Goal: Book appointment/travel/reservation

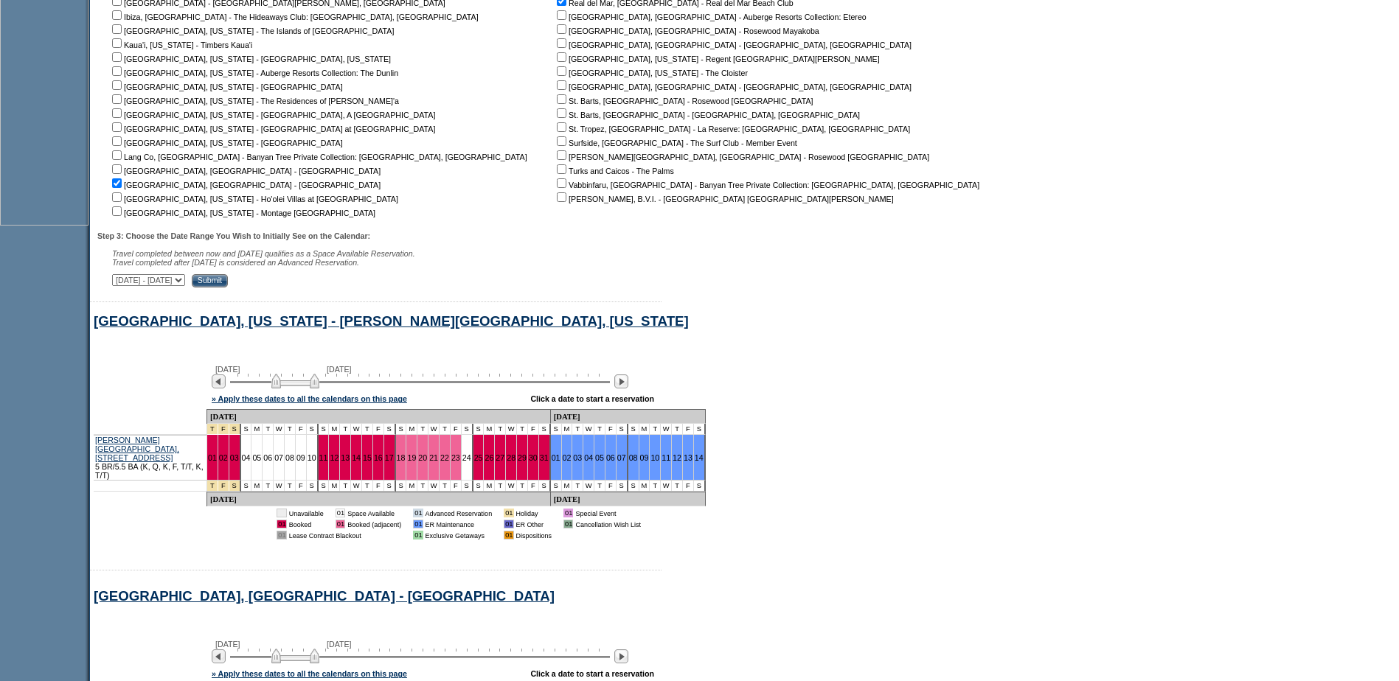
scroll to position [380, 0]
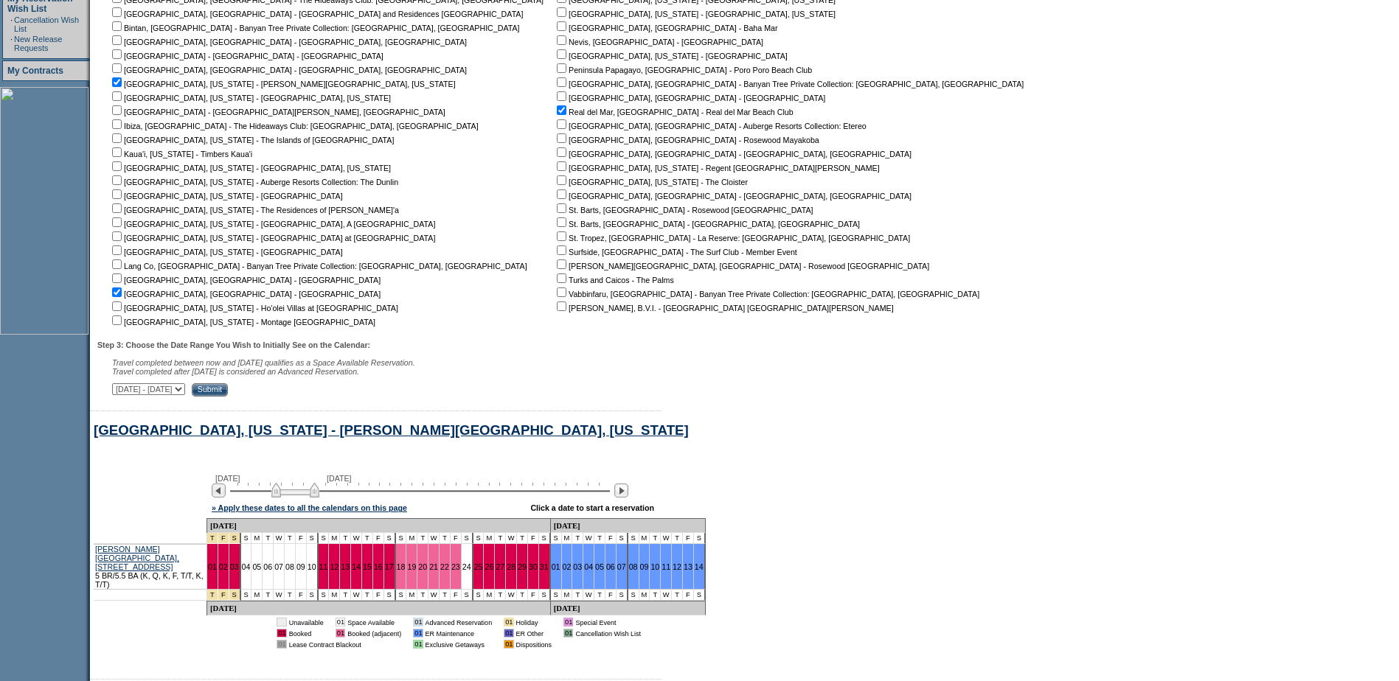
click at [557, 113] on input "checkbox" at bounding box center [562, 110] width 10 height 10
checkbox input "false"
click at [122, 296] on input "checkbox" at bounding box center [117, 293] width 10 height 10
checkbox input "false"
click at [122, 87] on input "checkbox" at bounding box center [117, 82] width 10 height 10
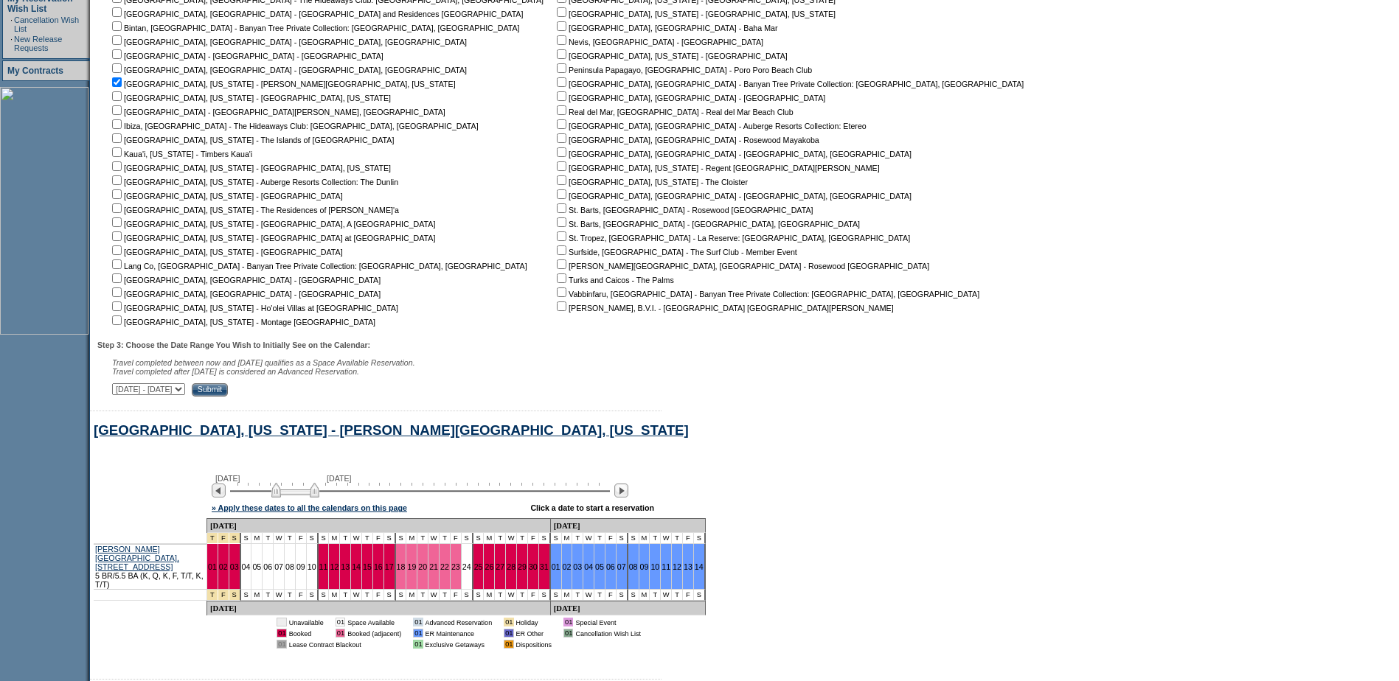
checkbox input "false"
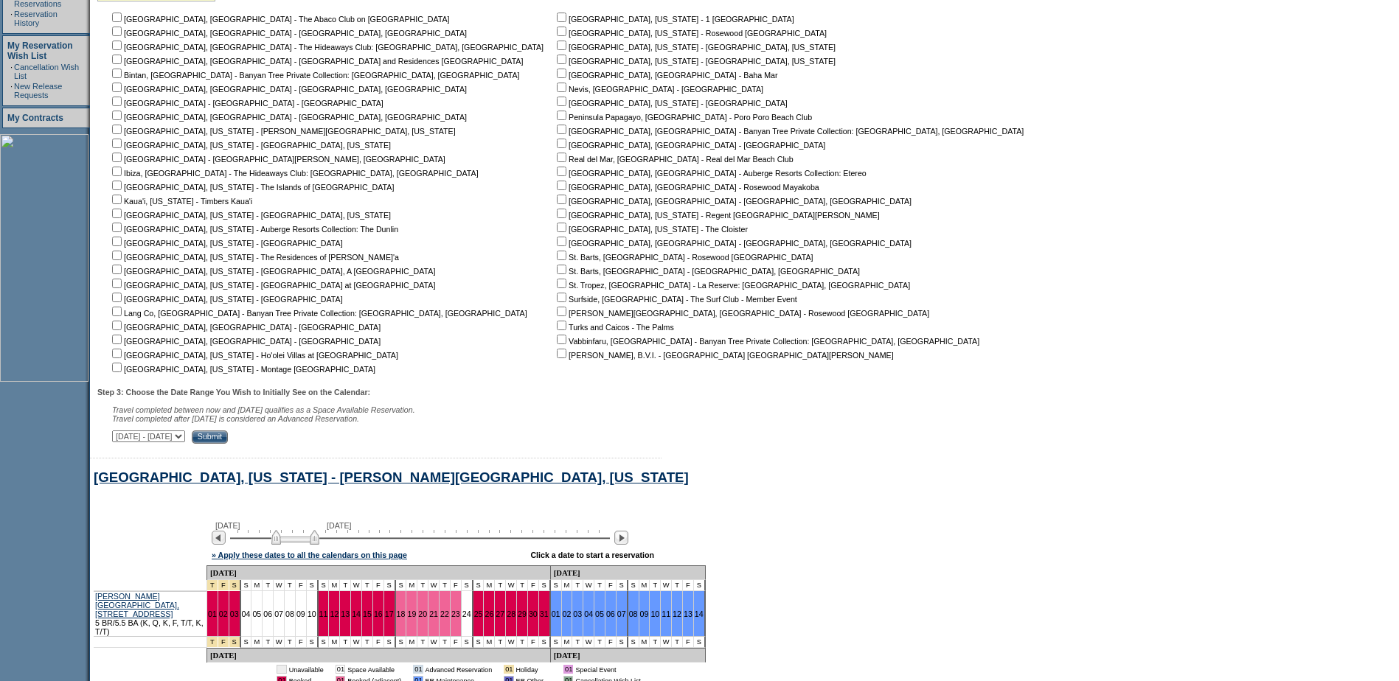
scroll to position [232, 0]
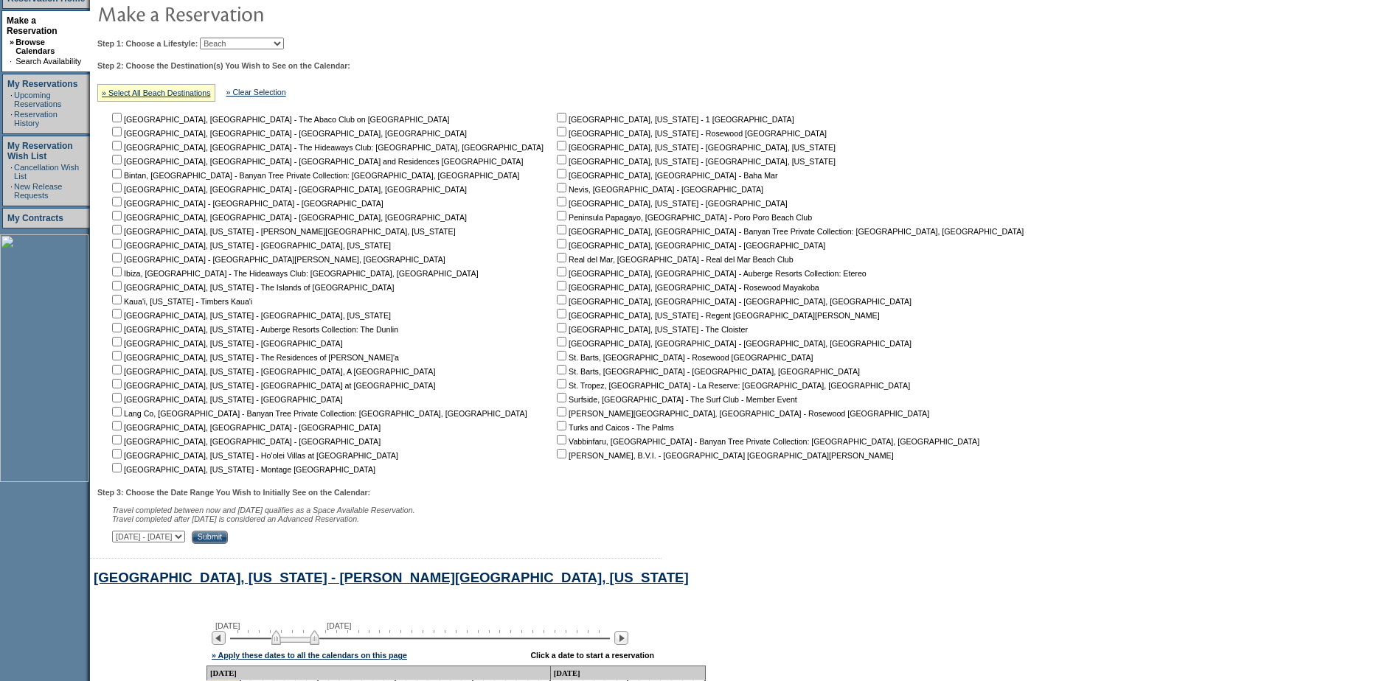
click at [557, 374] on input "checkbox" at bounding box center [562, 370] width 10 height 10
checkbox input "true"
click at [228, 544] on input "Submit" at bounding box center [210, 537] width 36 height 13
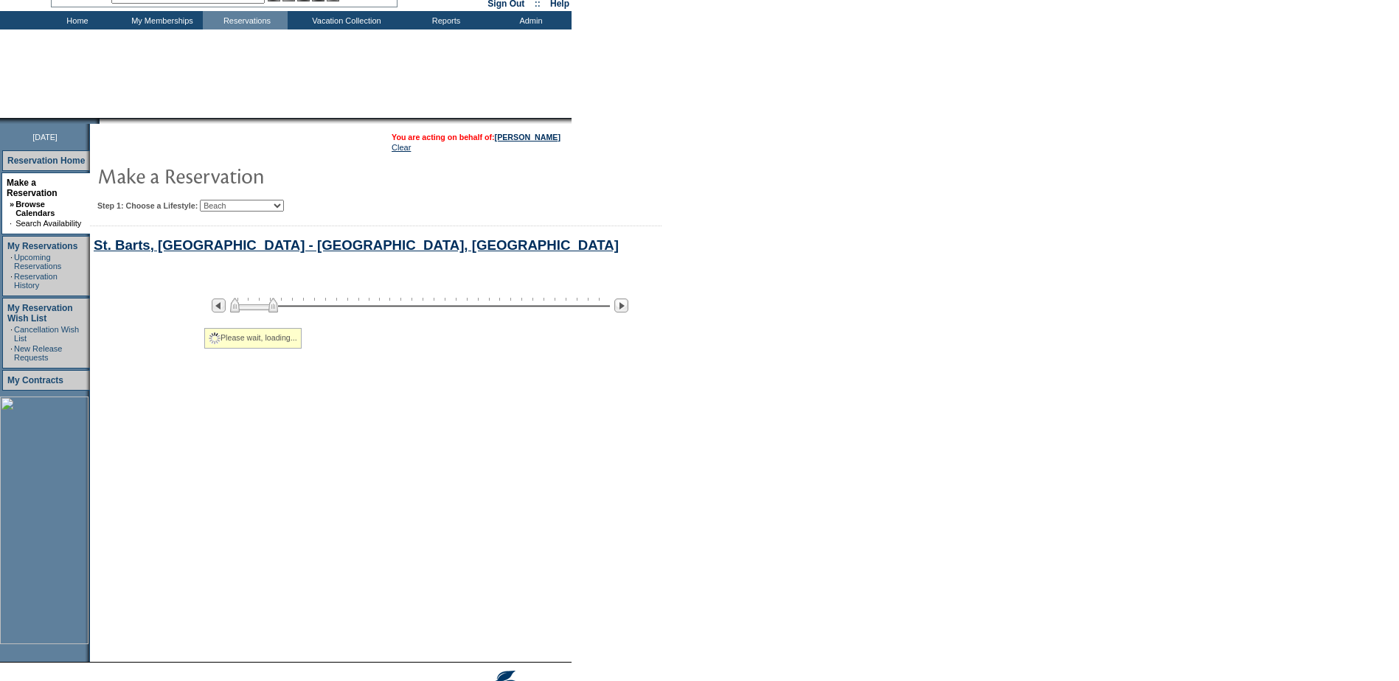
select select "Beach"
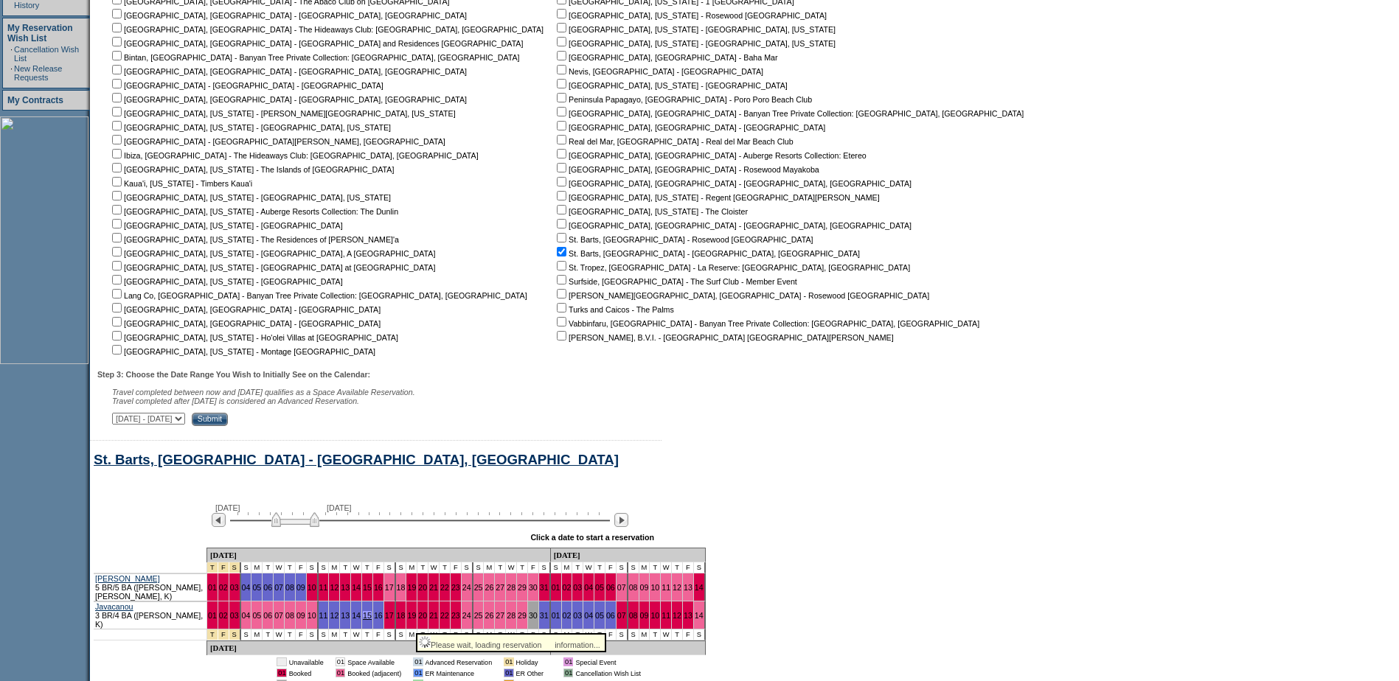
scroll to position [483, 0]
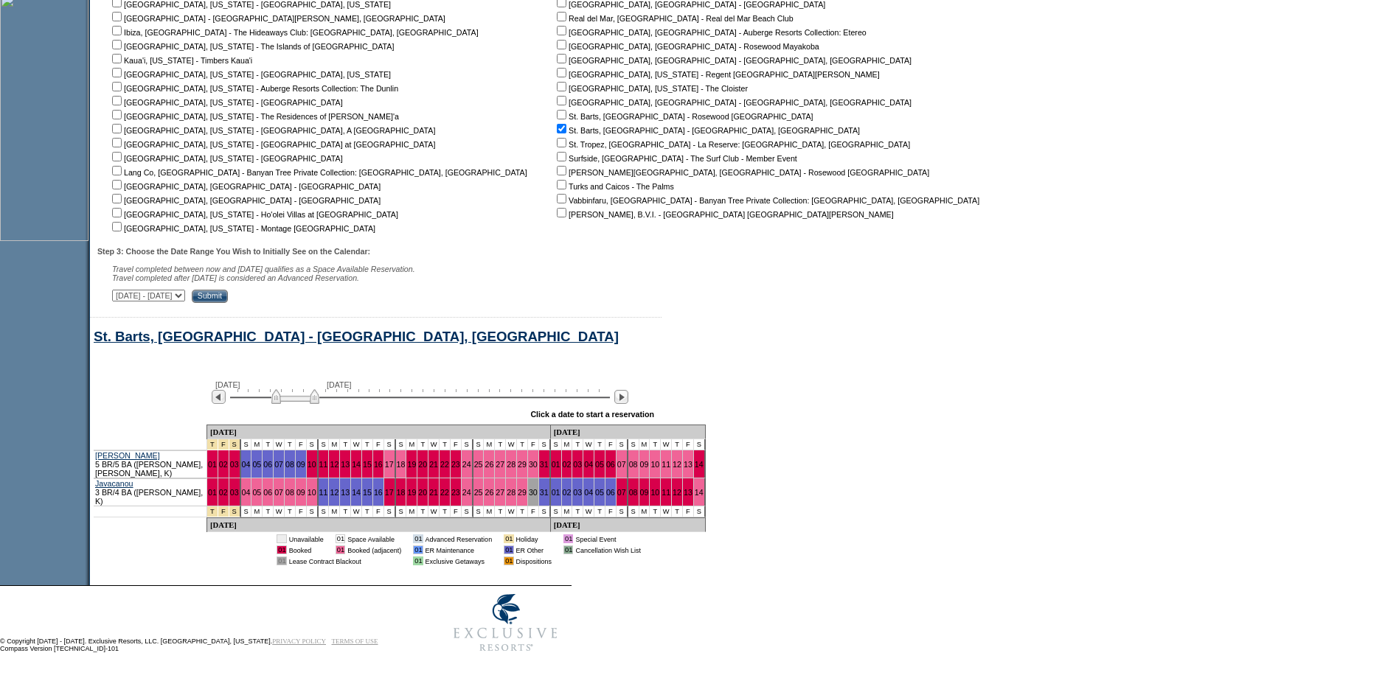
click at [557, 180] on input "checkbox" at bounding box center [562, 185] width 10 height 10
checkbox input "true"
click at [228, 290] on input "Submit" at bounding box center [210, 296] width 36 height 13
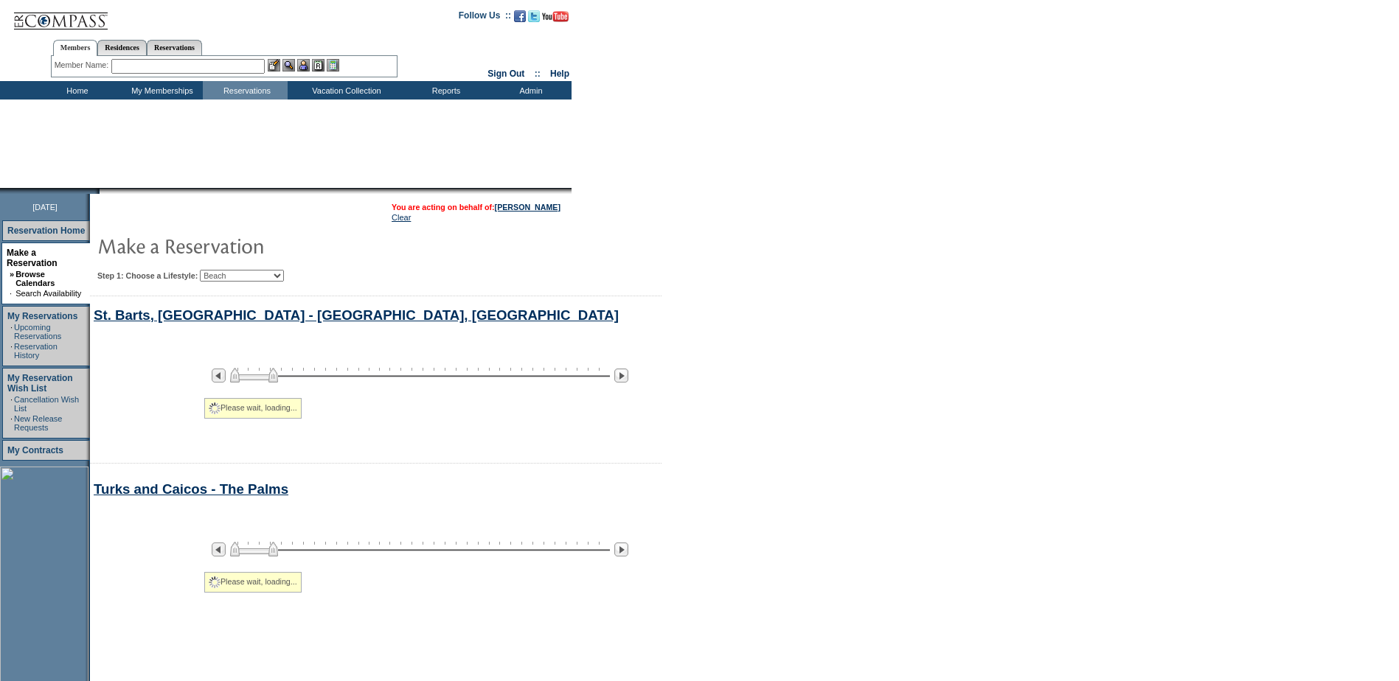
select select "Beach"
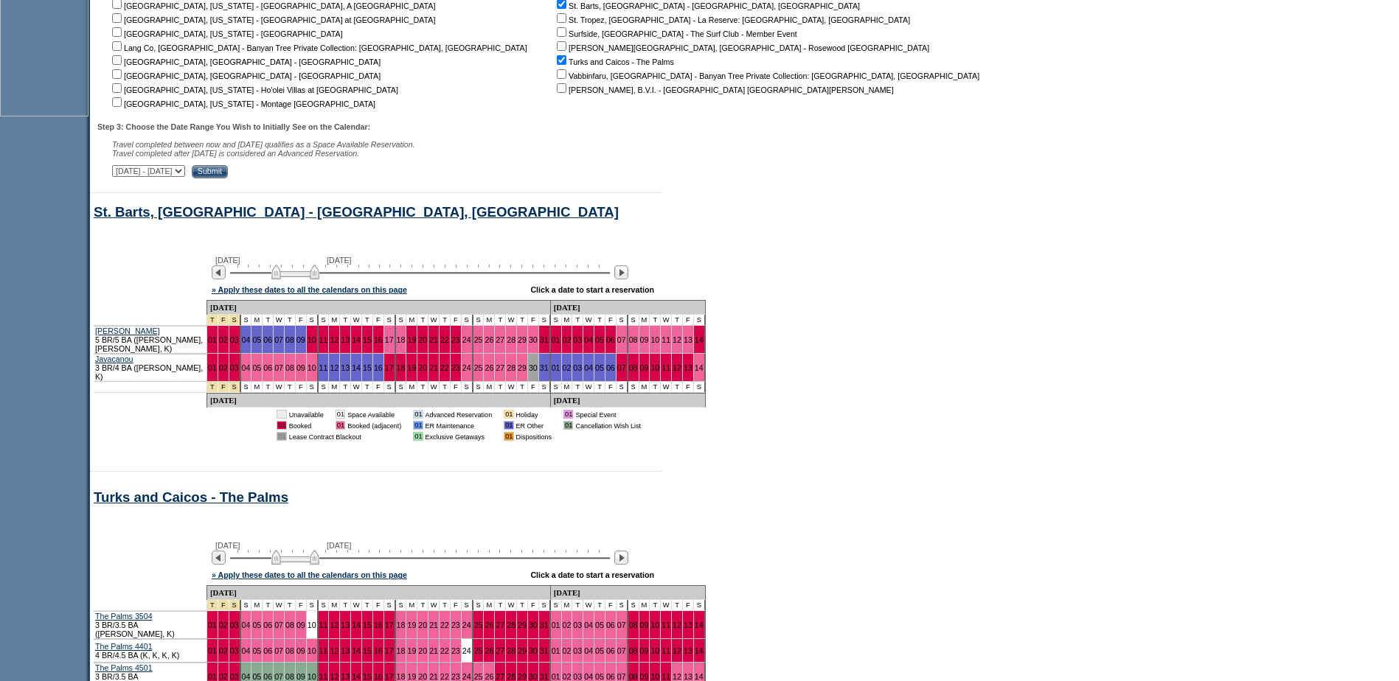
scroll to position [787, 0]
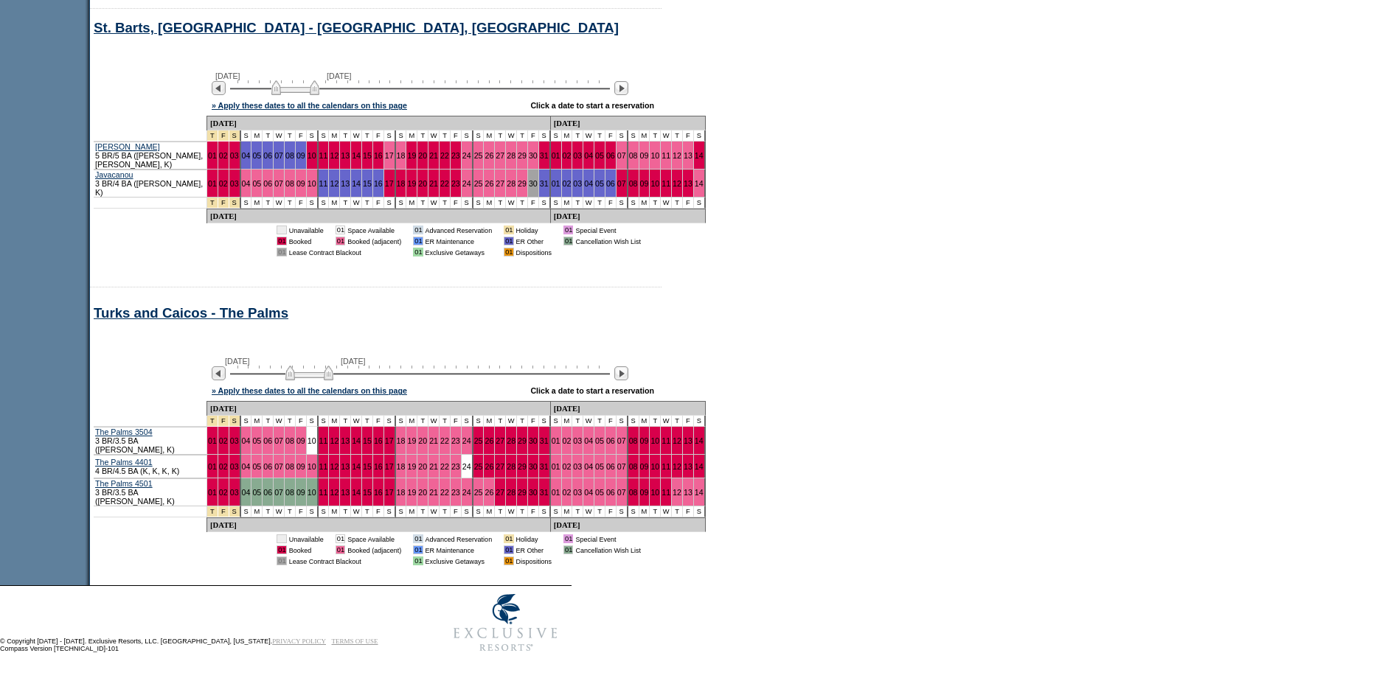
drag, startPoint x: 318, startPoint y: 383, endPoint x: 333, endPoint y: 386, distance: 15.2
click at [333, 381] on img at bounding box center [309, 373] width 48 height 15
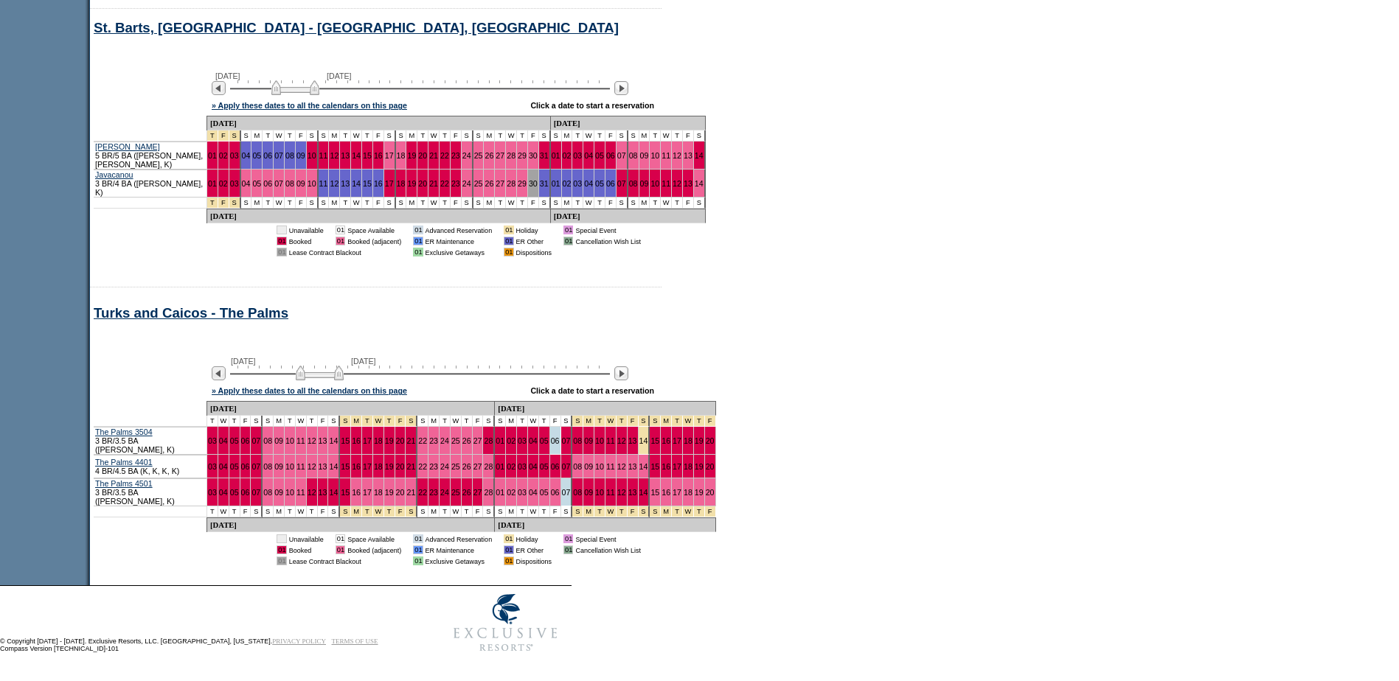
drag, startPoint x: 332, startPoint y: 386, endPoint x: 342, endPoint y: 386, distance: 10.3
click at [342, 381] on img at bounding box center [320, 373] width 48 height 15
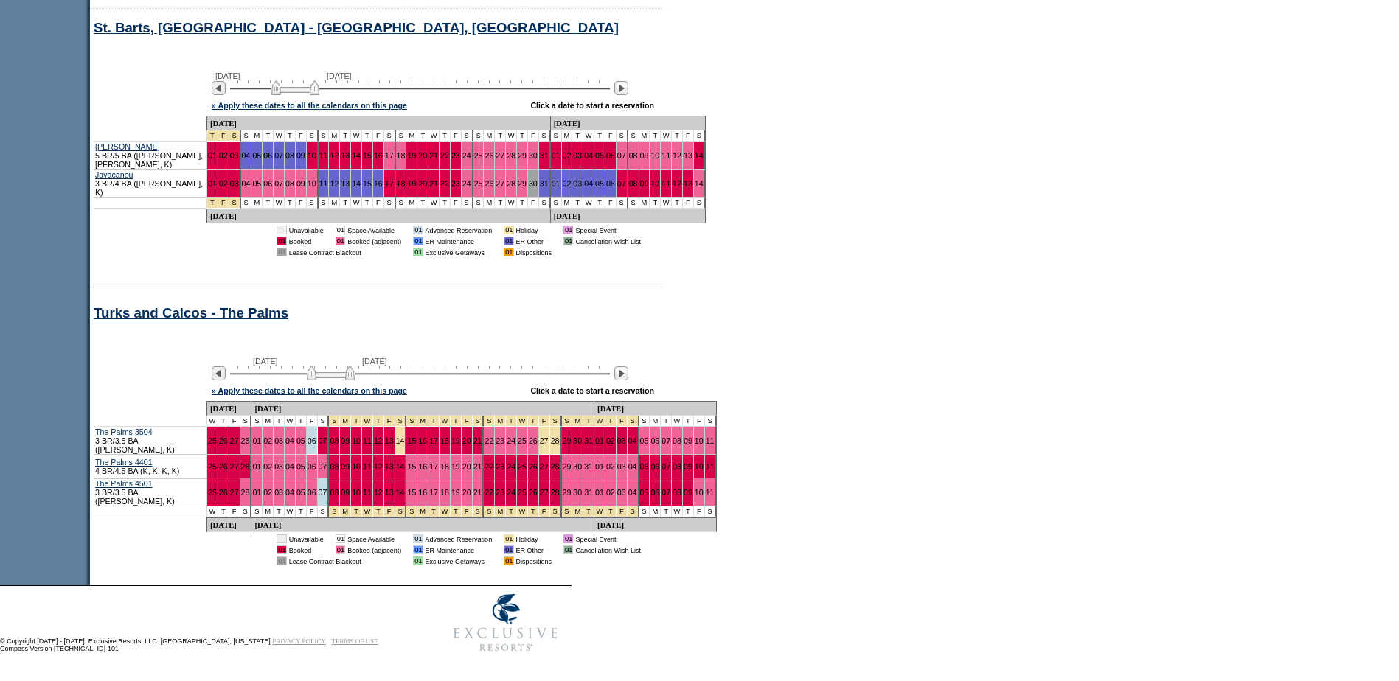
drag, startPoint x: 342, startPoint y: 386, endPoint x: 355, endPoint y: 388, distance: 12.6
click at [355, 381] on img at bounding box center [331, 373] width 48 height 15
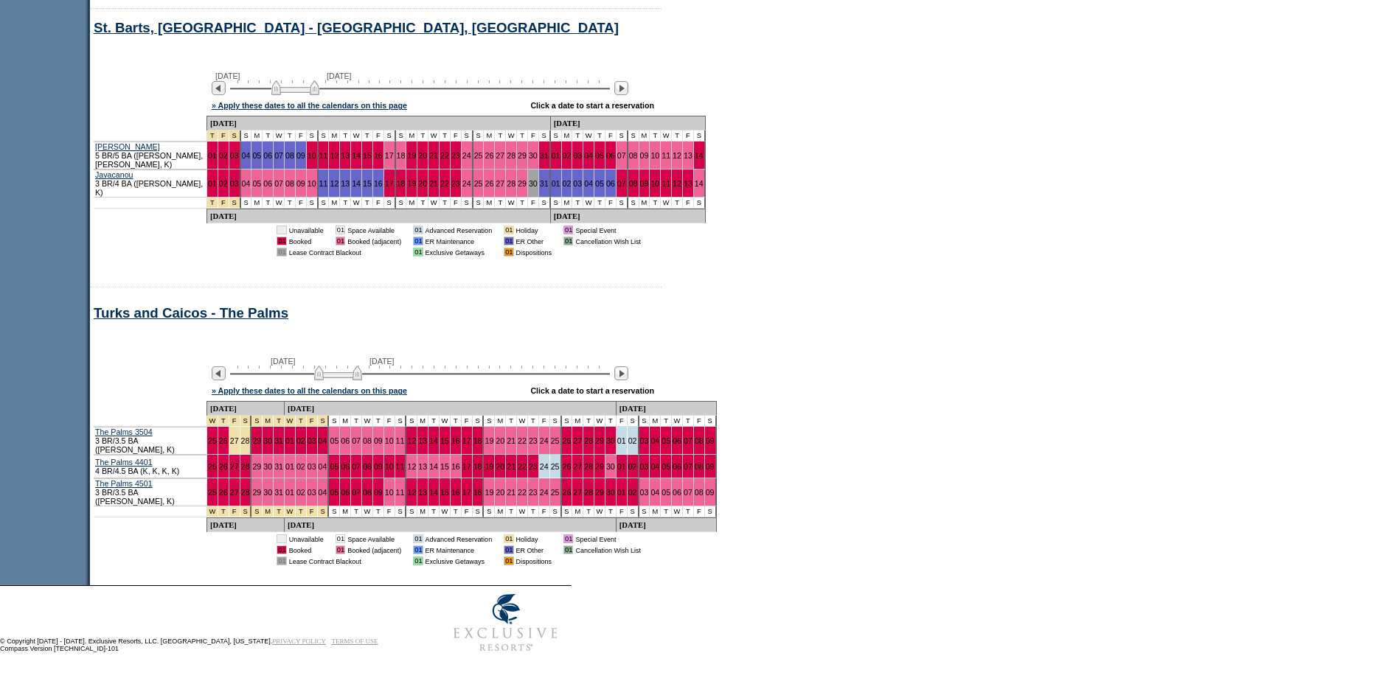
drag, startPoint x: 355, startPoint y: 388, endPoint x: 371, endPoint y: 389, distance: 16.3
click at [362, 381] on img at bounding box center [338, 373] width 48 height 15
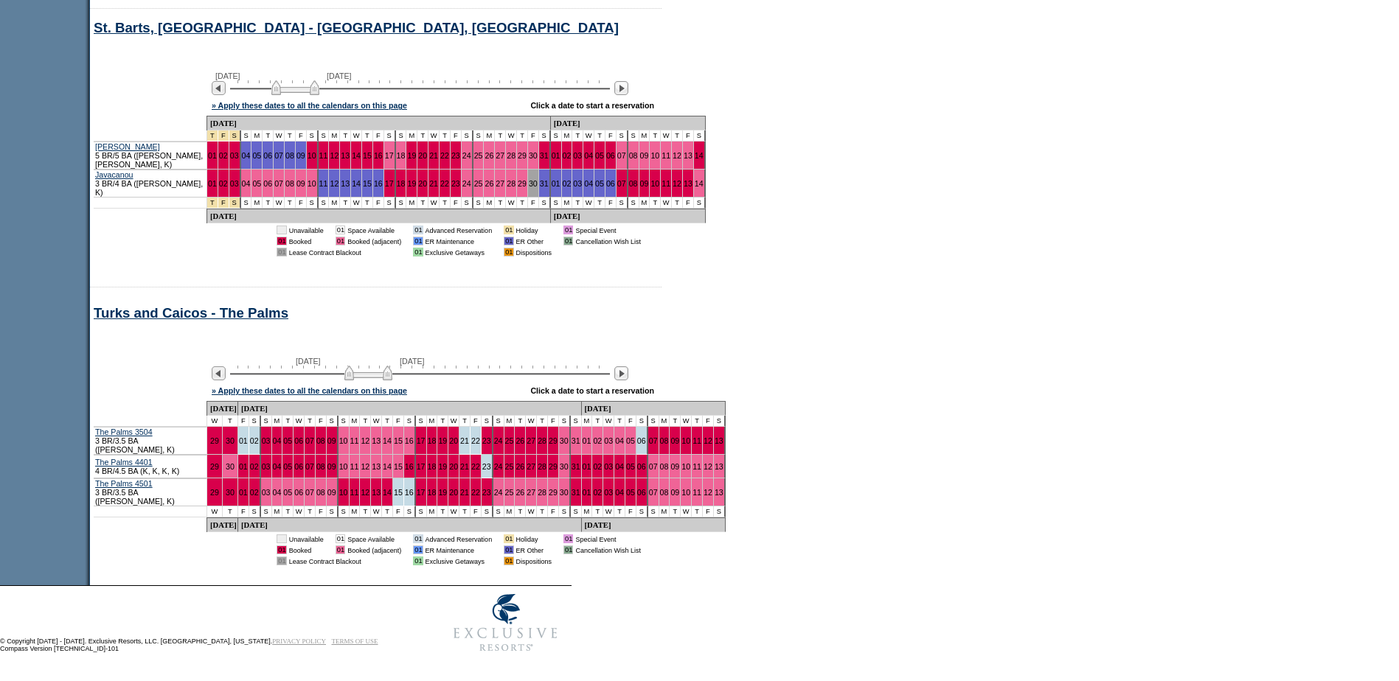
drag, startPoint x: 371, startPoint y: 389, endPoint x: 390, endPoint y: 390, distance: 19.2
click at [390, 381] on img at bounding box center [368, 373] width 48 height 15
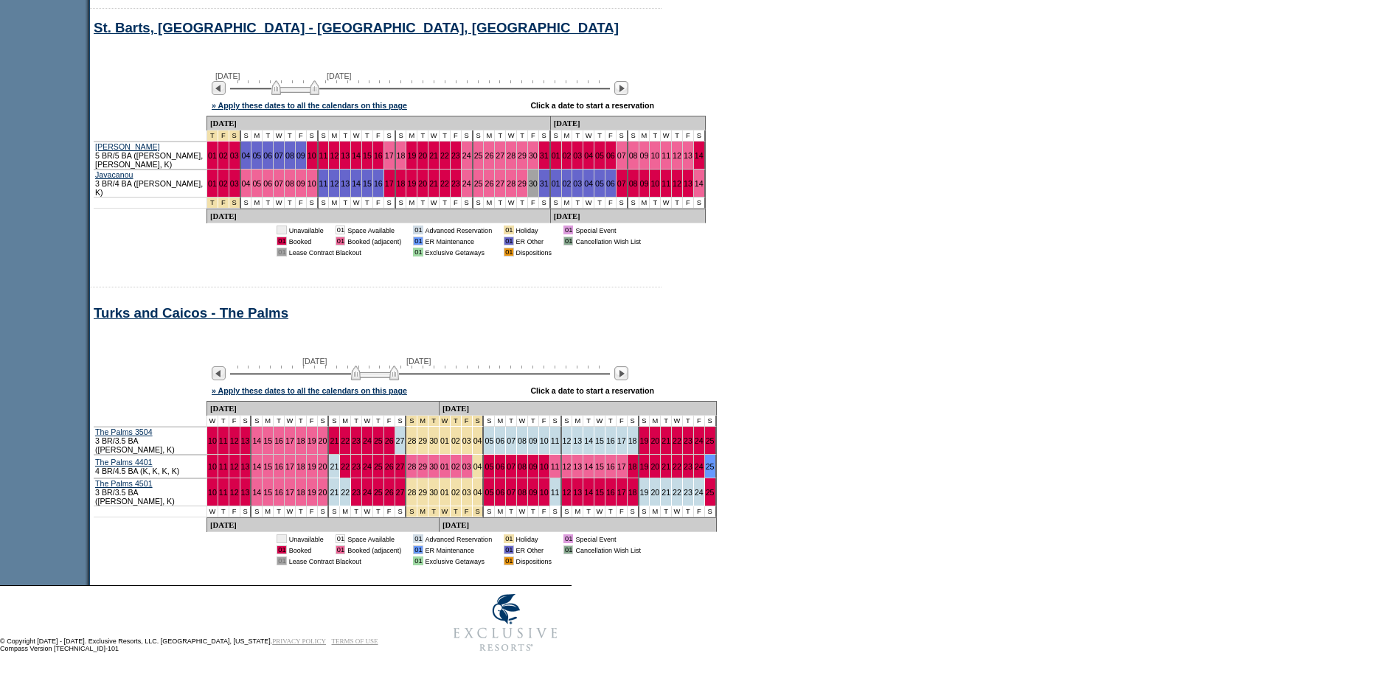
click at [389, 381] on img at bounding box center [375, 373] width 48 height 15
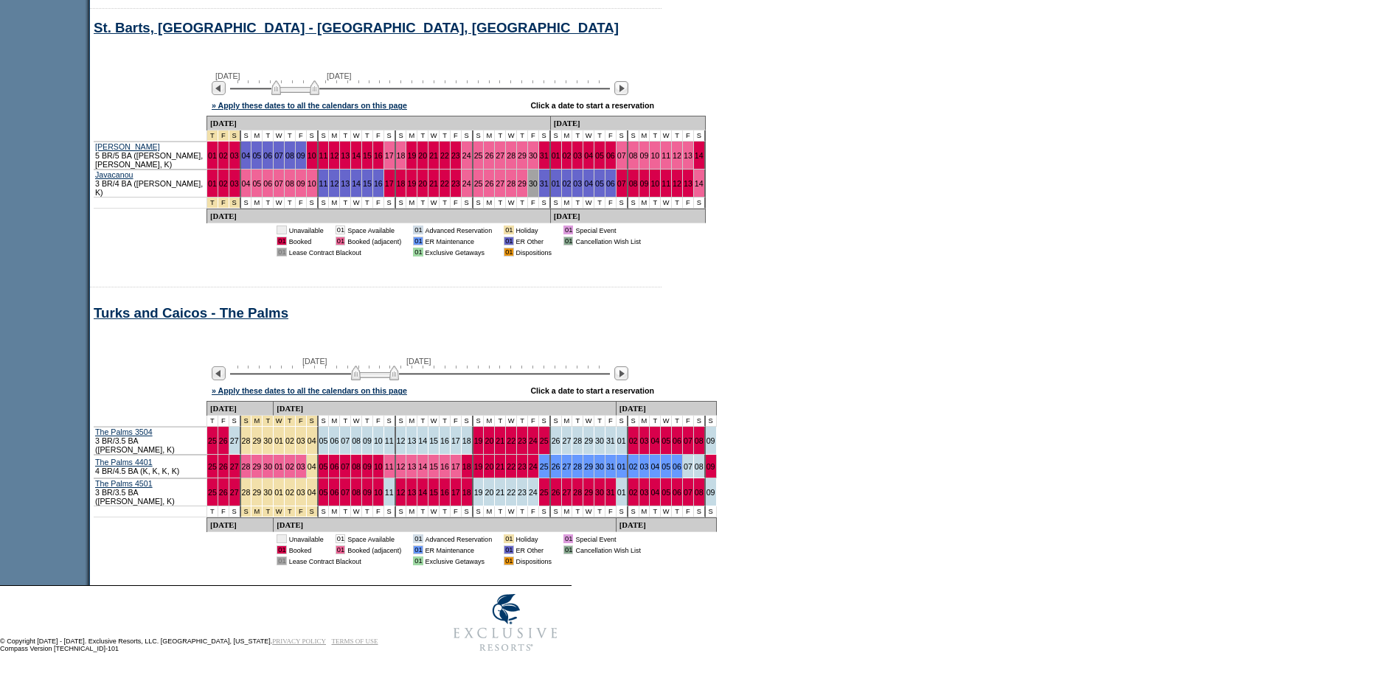
click at [386, 381] on img at bounding box center [375, 373] width 48 height 15
drag, startPoint x: 386, startPoint y: 390, endPoint x: 400, endPoint y: 391, distance: 13.3
click at [400, 381] on img at bounding box center [388, 373] width 48 height 15
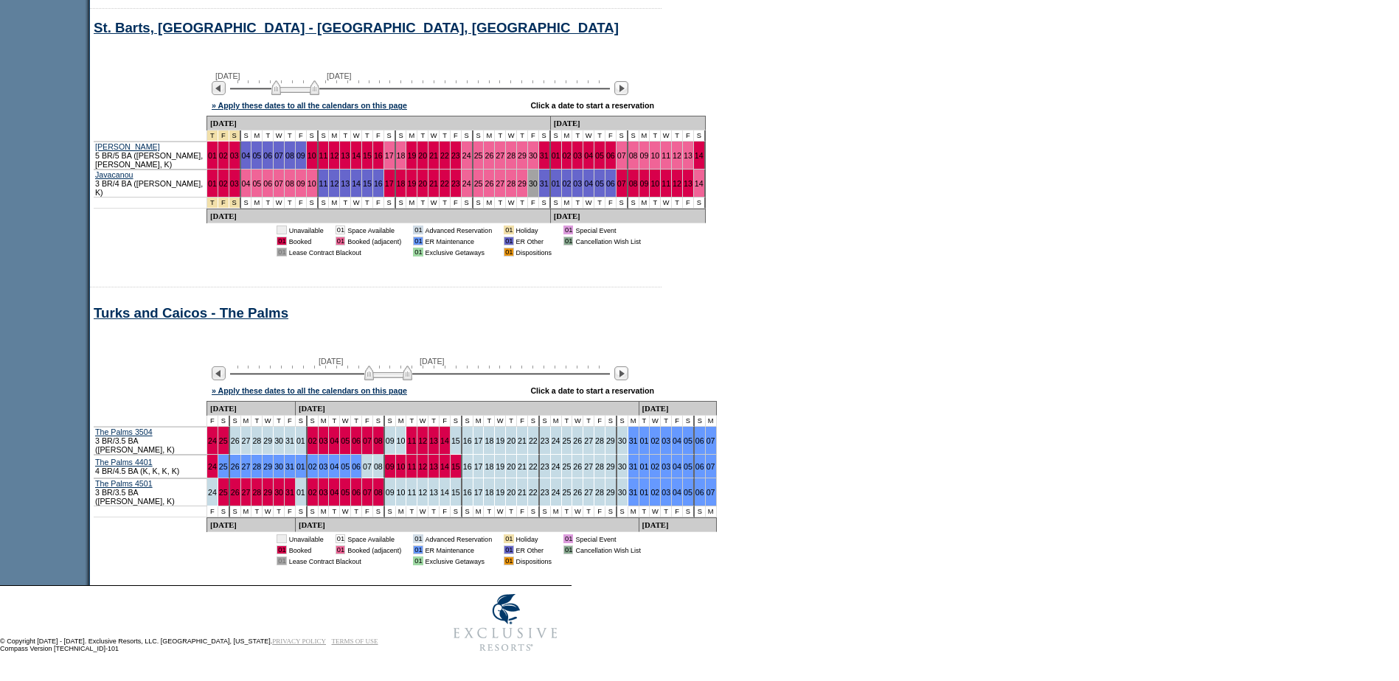
drag, startPoint x: 399, startPoint y: 391, endPoint x: 408, endPoint y: 391, distance: 8.9
click at [400, 381] on img at bounding box center [388, 373] width 48 height 15
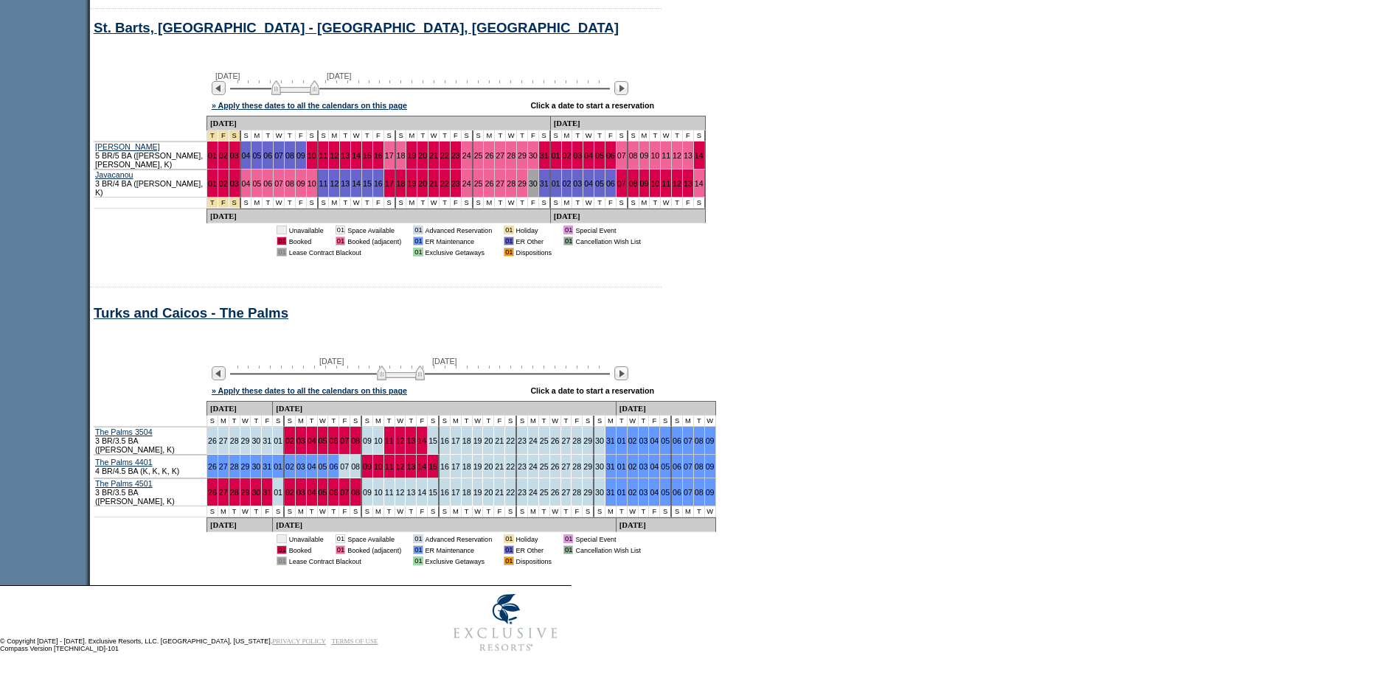
drag, startPoint x: 408, startPoint y: 391, endPoint x: 416, endPoint y: 391, distance: 8.1
click at [416, 381] on img at bounding box center [401, 373] width 48 height 15
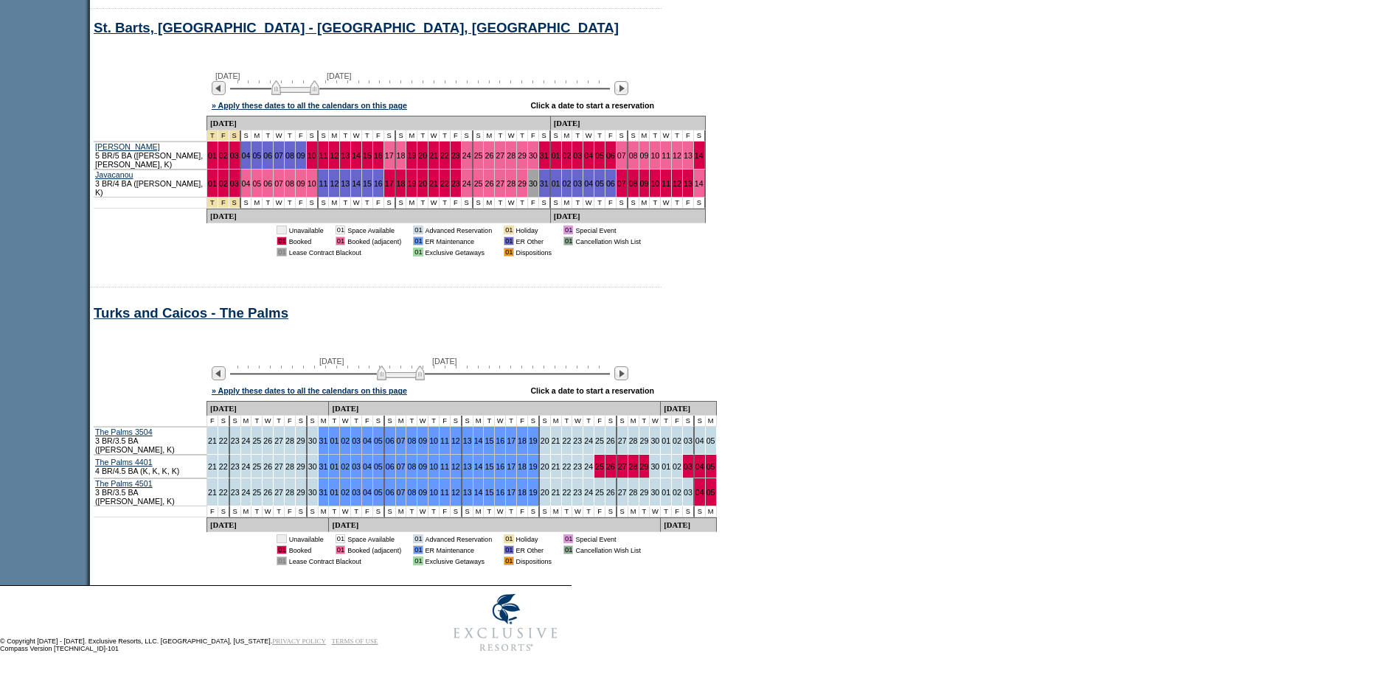
click at [413, 381] on img at bounding box center [401, 373] width 48 height 15
drag, startPoint x: 413, startPoint y: 391, endPoint x: 402, endPoint y: 389, distance: 11.2
click at [402, 381] on img at bounding box center [390, 373] width 48 height 15
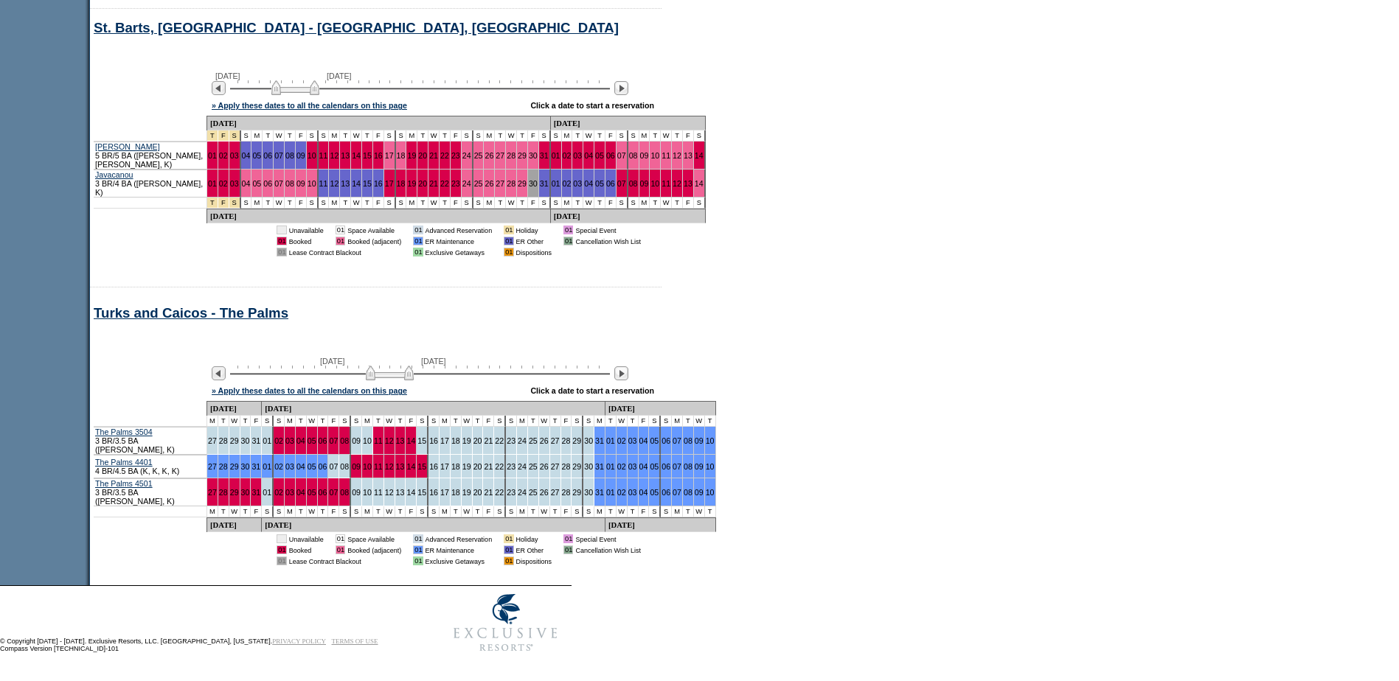
drag, startPoint x: 406, startPoint y: 388, endPoint x: 392, endPoint y: 382, distance: 15.2
click at [392, 381] on img at bounding box center [390, 373] width 48 height 15
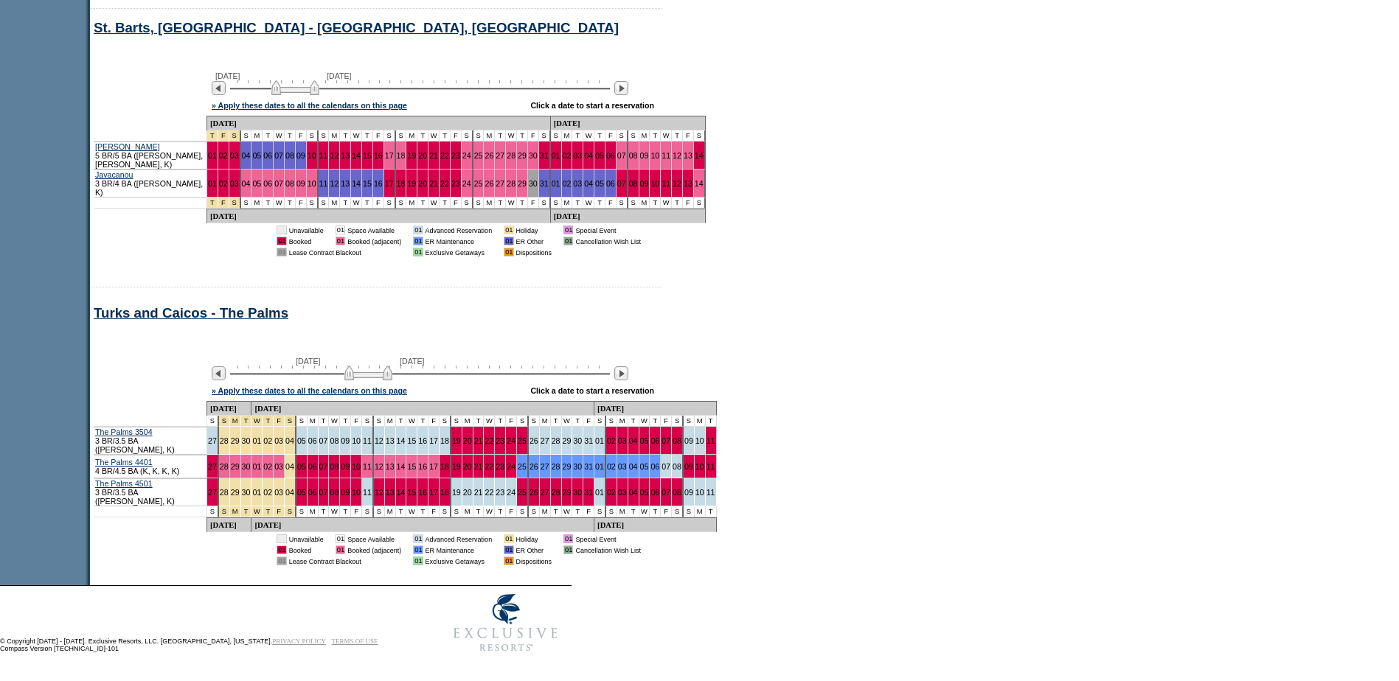
drag, startPoint x: 395, startPoint y: 383, endPoint x: 383, endPoint y: 382, distance: 11.8
click at [383, 381] on img at bounding box center [368, 373] width 48 height 15
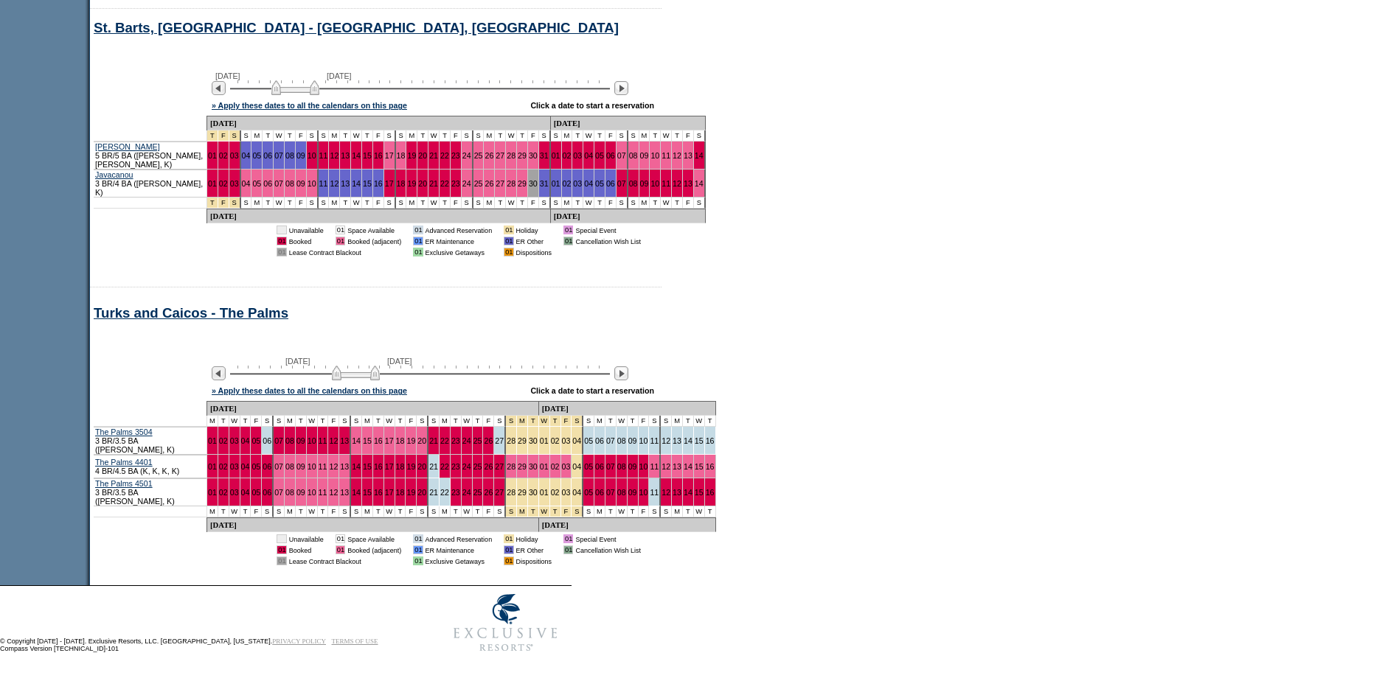
drag, startPoint x: 389, startPoint y: 384, endPoint x: 381, endPoint y: 382, distance: 8.2
click at [380, 381] on img at bounding box center [356, 373] width 48 height 15
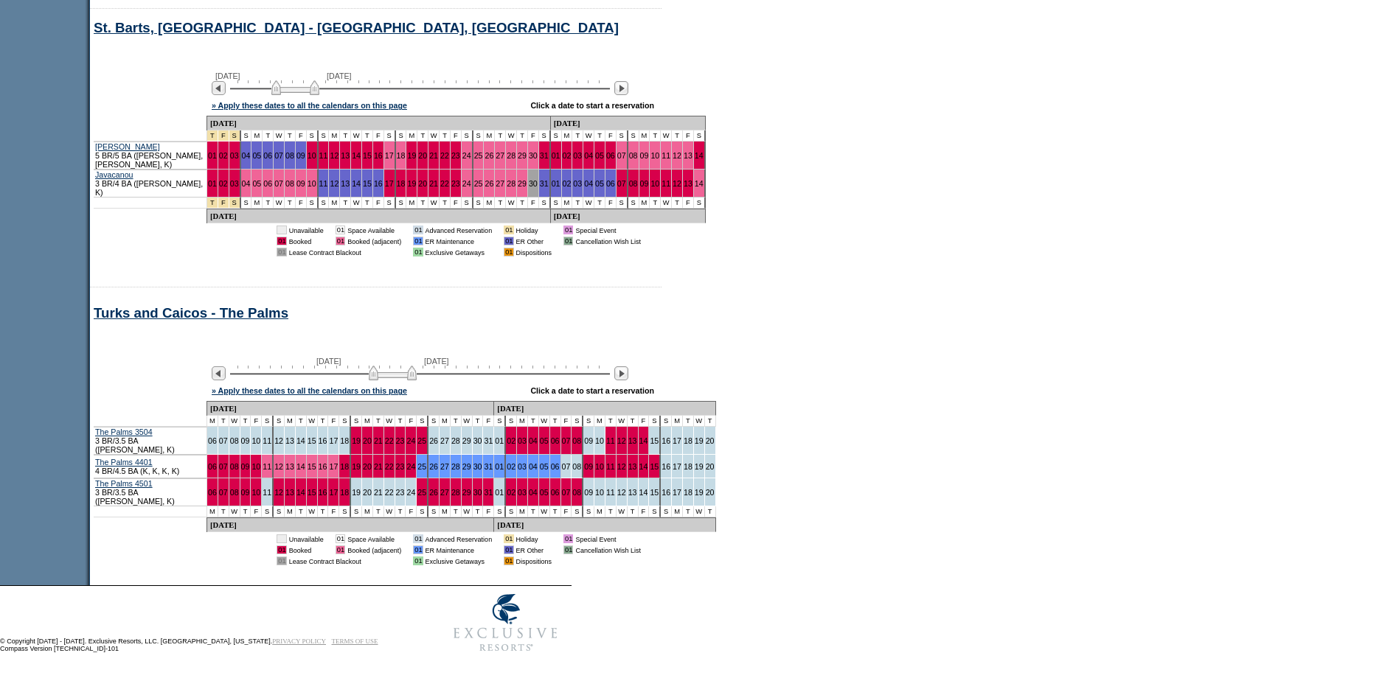
drag, startPoint x: 388, startPoint y: 382, endPoint x: 402, endPoint y: 382, distance: 14.0
click at [402, 380] on div at bounding box center [420, 373] width 380 height 14
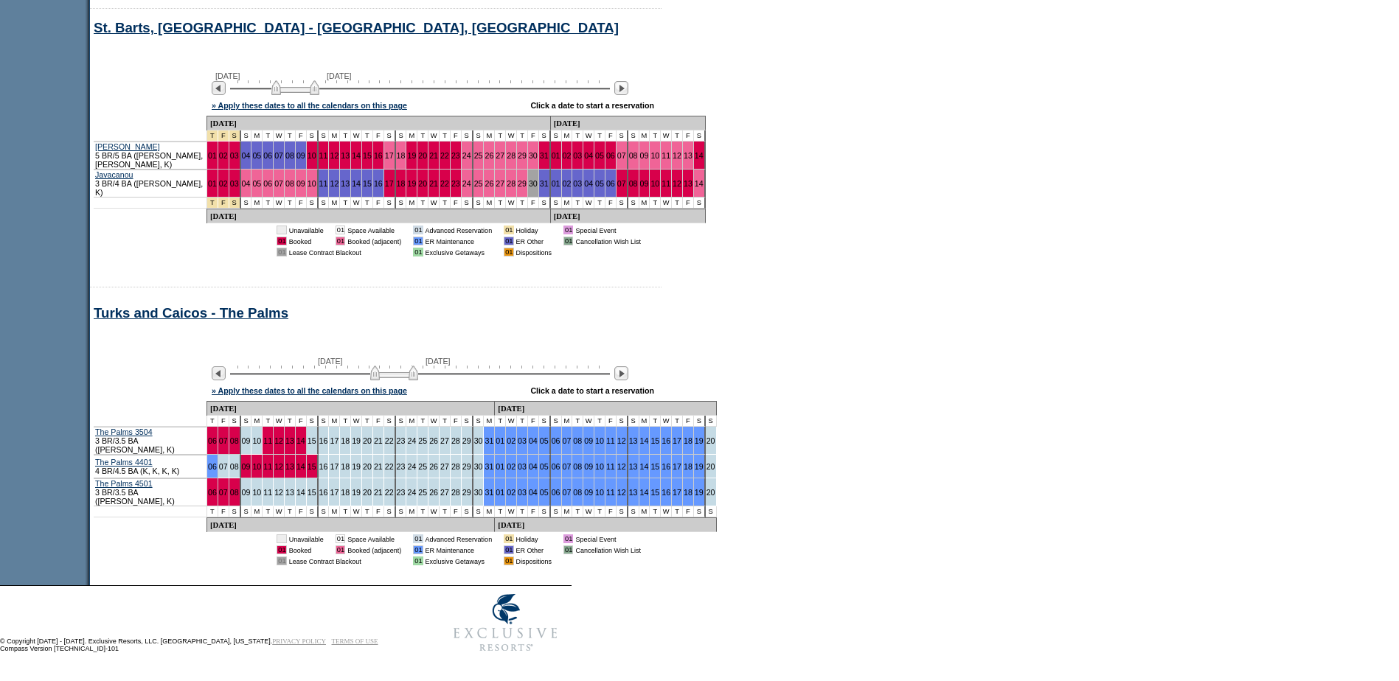
drag, startPoint x: 402, startPoint y: 382, endPoint x: 392, endPoint y: 381, distance: 10.4
click at [392, 381] on img at bounding box center [394, 373] width 48 height 15
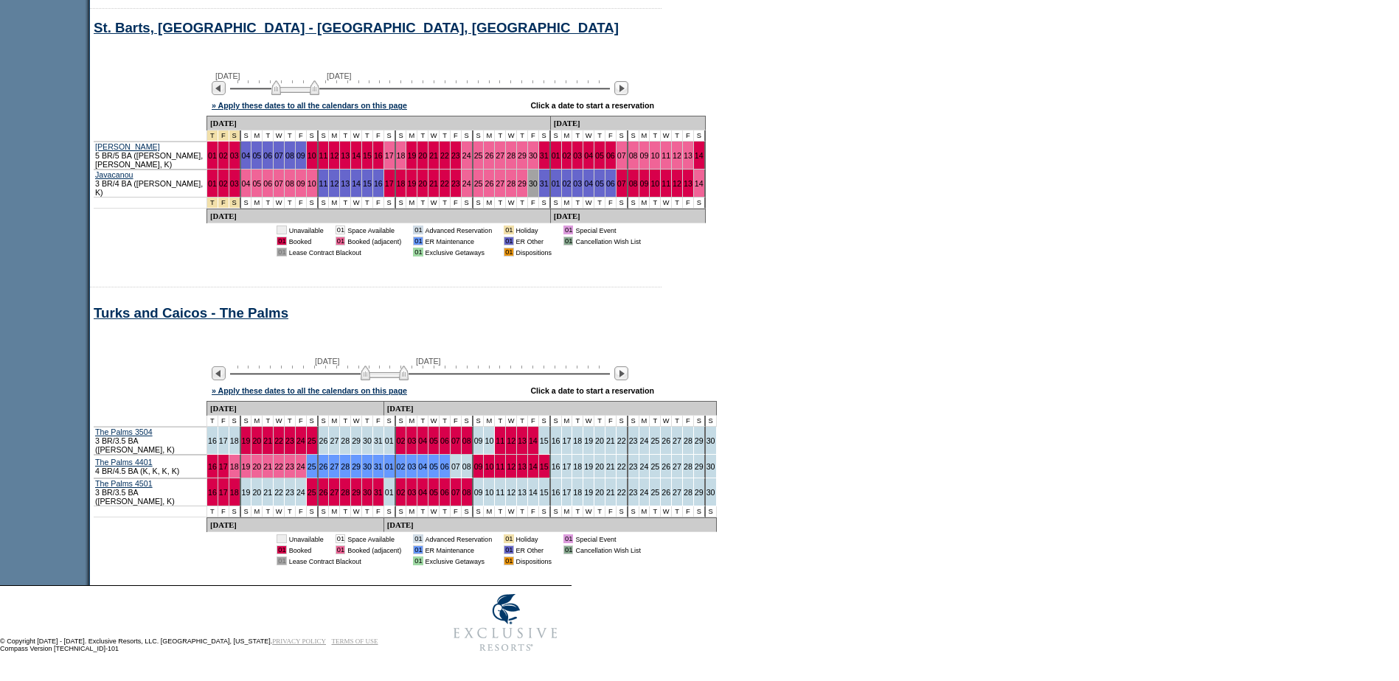
click at [386, 378] on img at bounding box center [385, 373] width 48 height 15
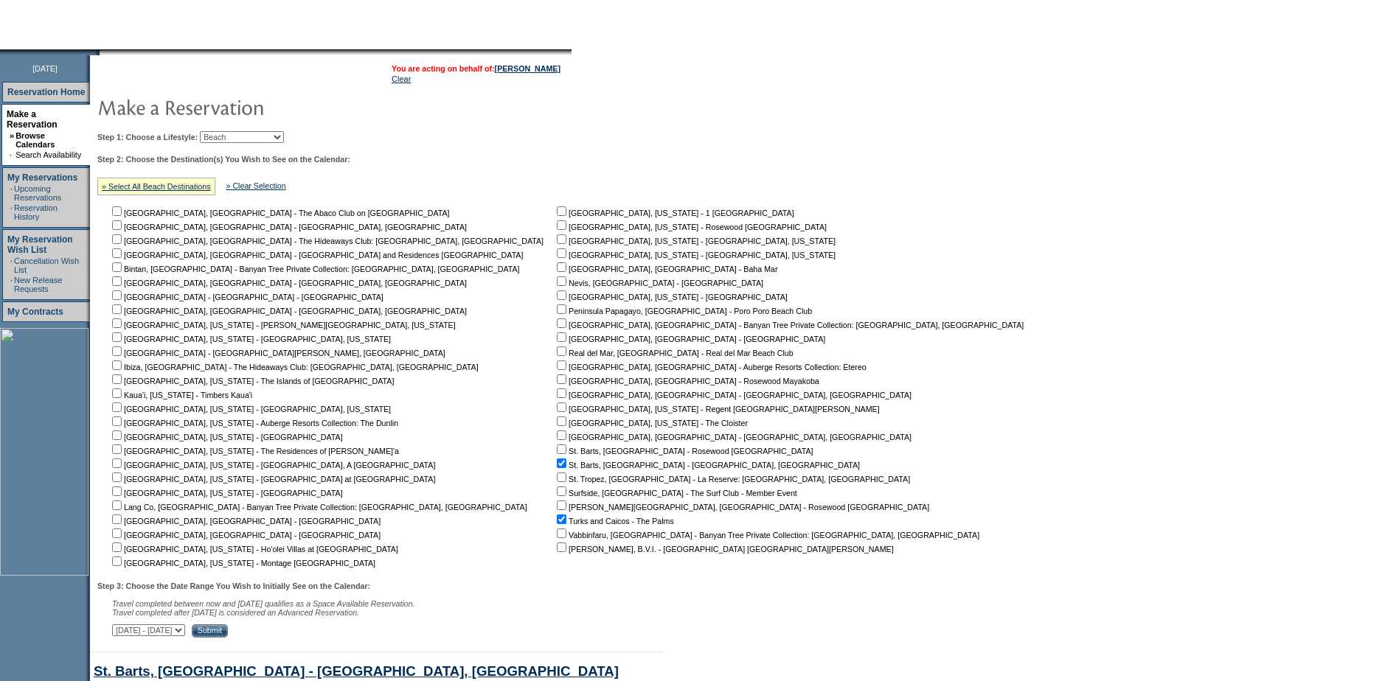
scroll to position [0, 0]
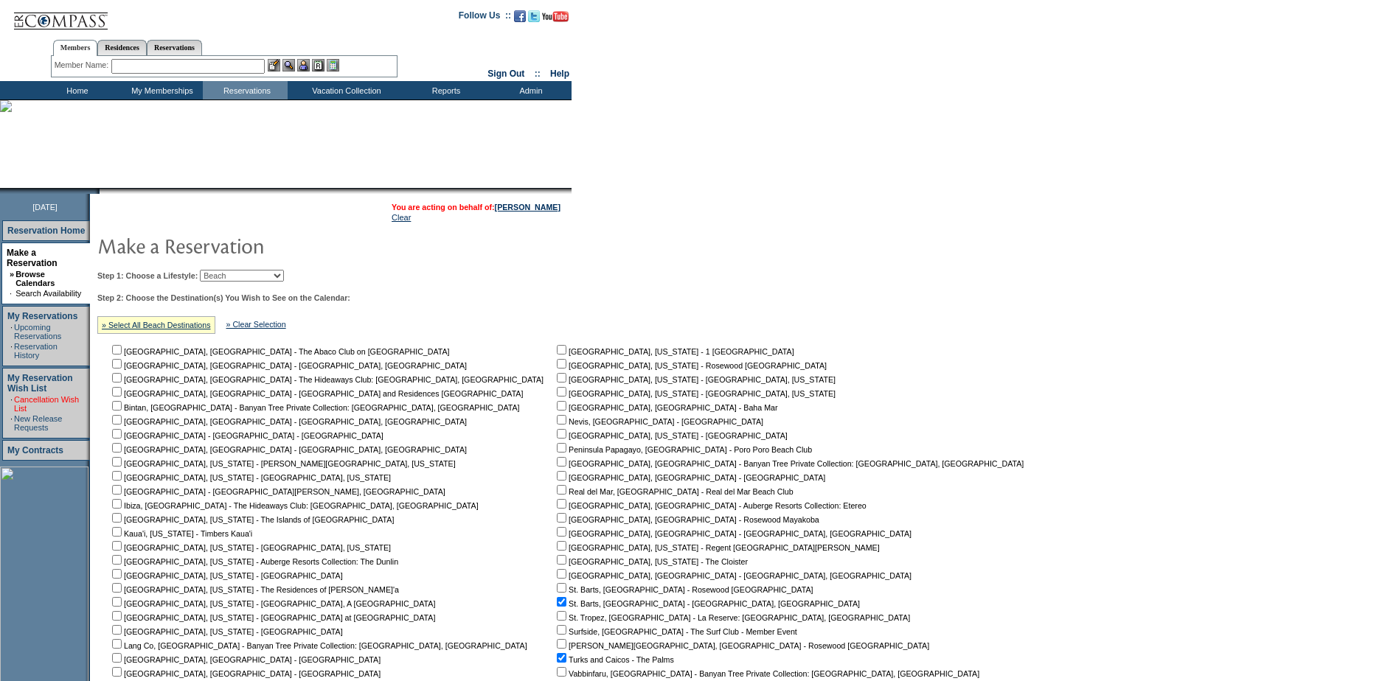
click at [41, 395] on link "Cancellation Wish List" at bounding box center [46, 404] width 65 height 18
